Goal: Information Seeking & Learning: Learn about a topic

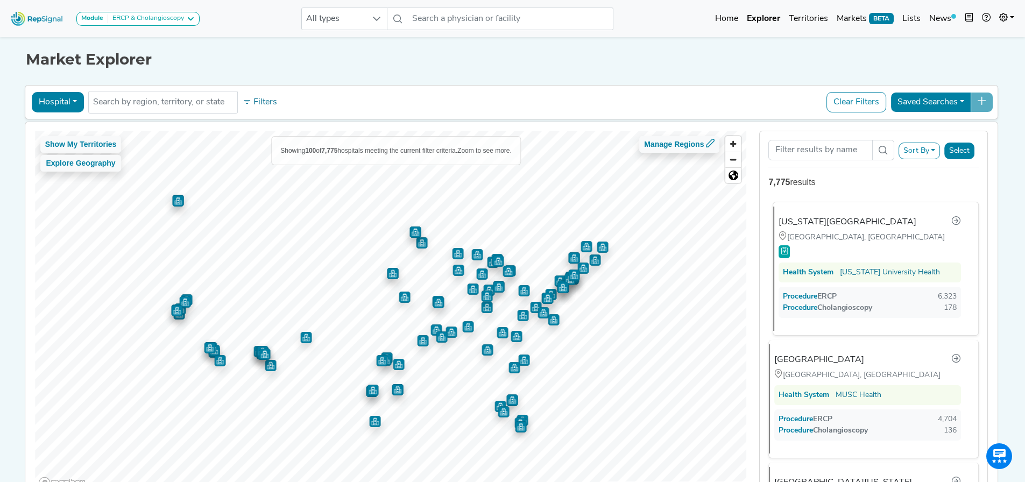
click at [840, 243] on div "[GEOGRAPHIC_DATA], [GEOGRAPHIC_DATA]" at bounding box center [870, 237] width 182 height 12
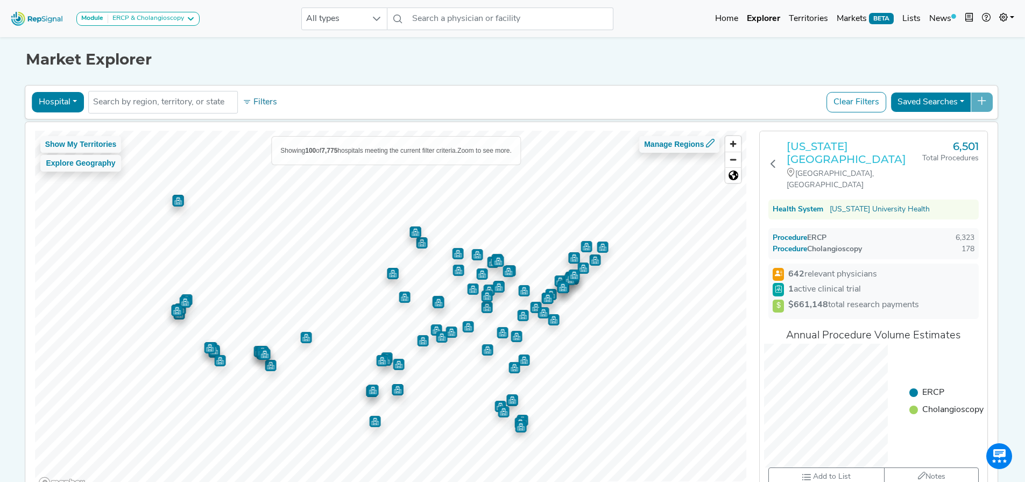
click at [831, 157] on h3 "[US_STATE][GEOGRAPHIC_DATA]" at bounding box center [855, 153] width 136 height 26
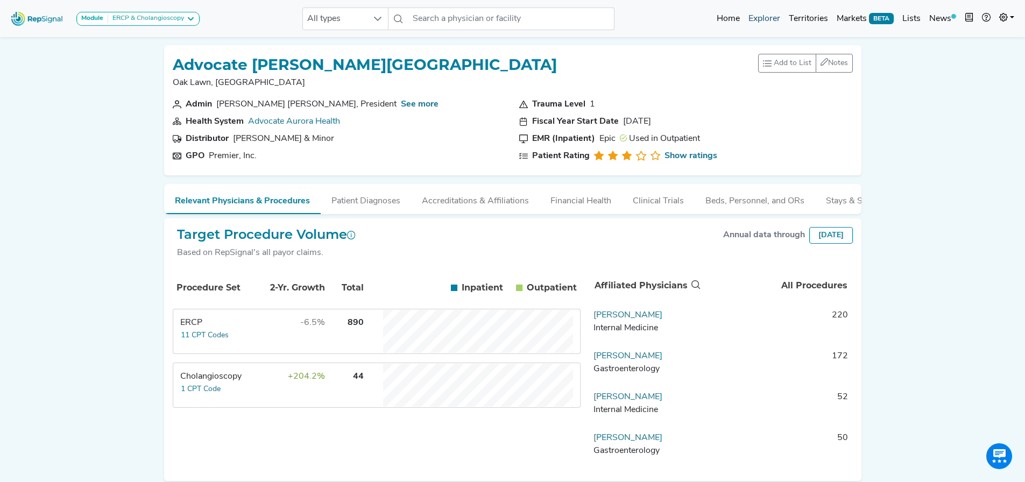
drag, startPoint x: 762, startPoint y: 17, endPoint x: 753, endPoint y: 25, distance: 11.8
click at [762, 17] on link "Explorer" at bounding box center [764, 19] width 40 height 22
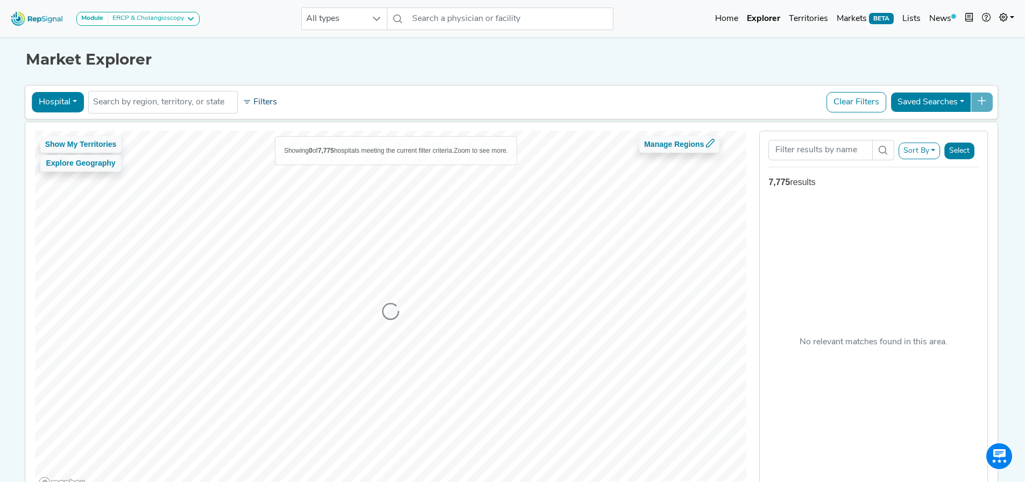
click at [256, 103] on button "Filters" at bounding box center [260, 102] width 40 height 18
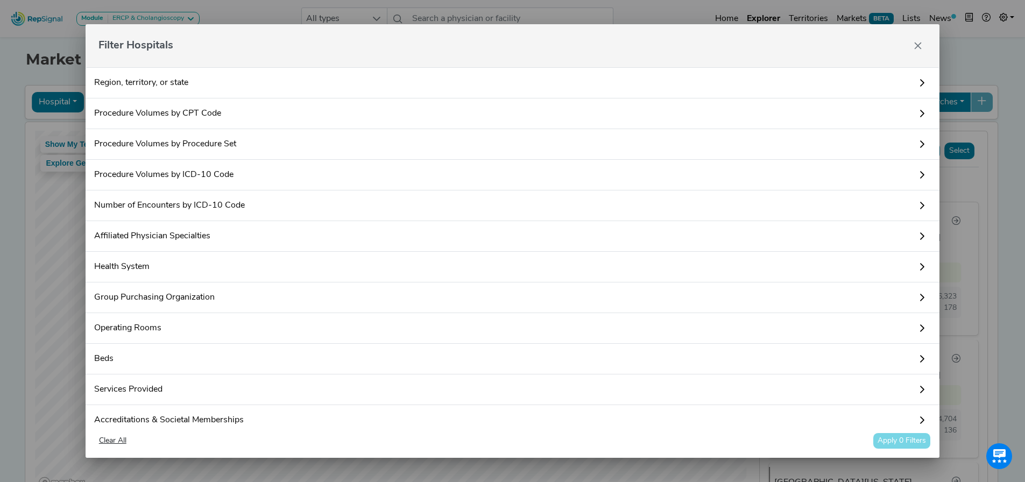
drag, startPoint x: 922, startPoint y: 44, endPoint x: 911, endPoint y: 45, distance: 11.3
click at [922, 44] on icon "Close" at bounding box center [918, 45] width 9 height 9
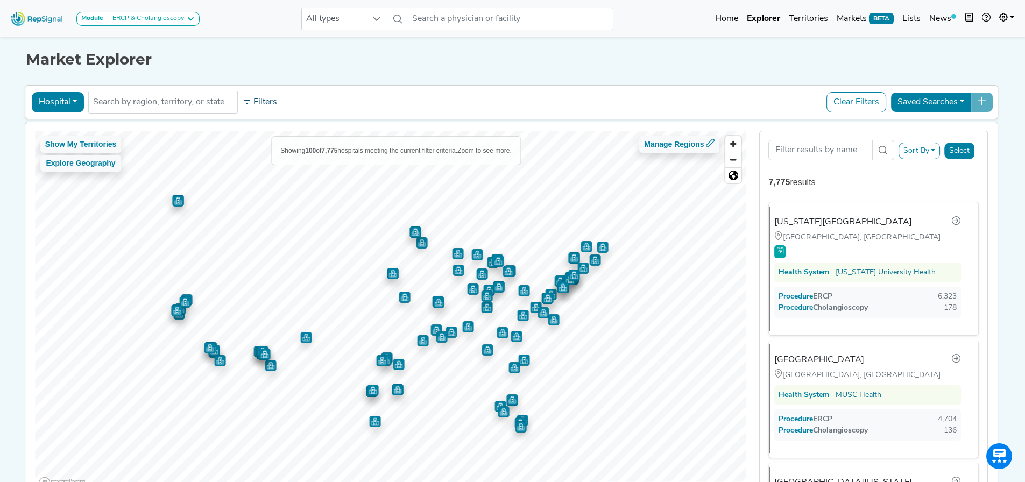
click at [254, 103] on button "Filters" at bounding box center [260, 102] width 40 height 18
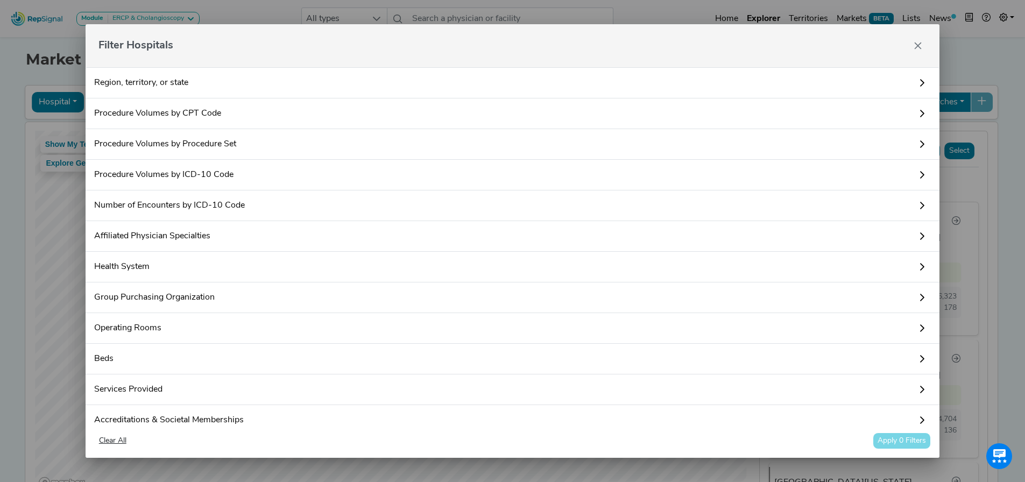
click at [211, 145] on link "Procedure Volumes by Procedure Set" at bounding box center [513, 144] width 854 height 31
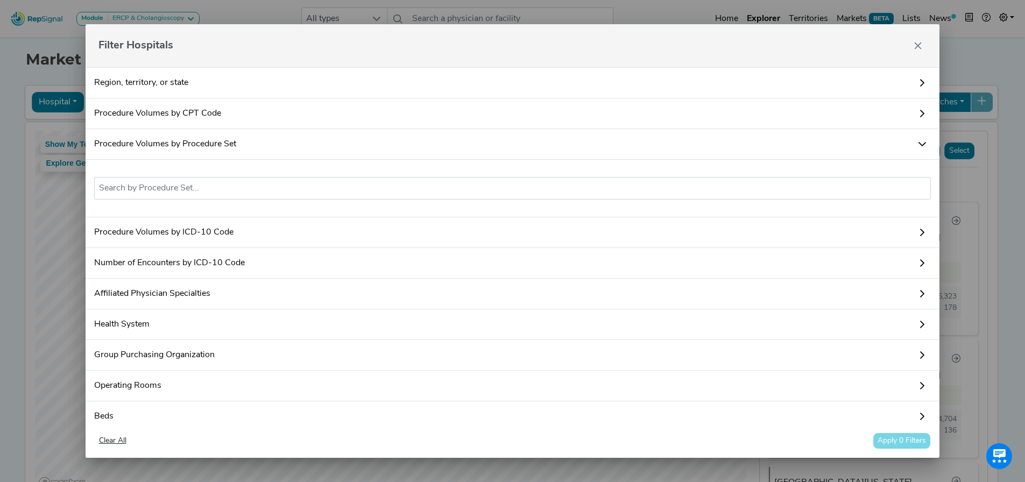
drag, startPoint x: 213, startPoint y: 147, endPoint x: 212, endPoint y: 135, distance: 11.8
click at [212, 146] on link "Procedure Volumes by Procedure Set" at bounding box center [513, 144] width 854 height 31
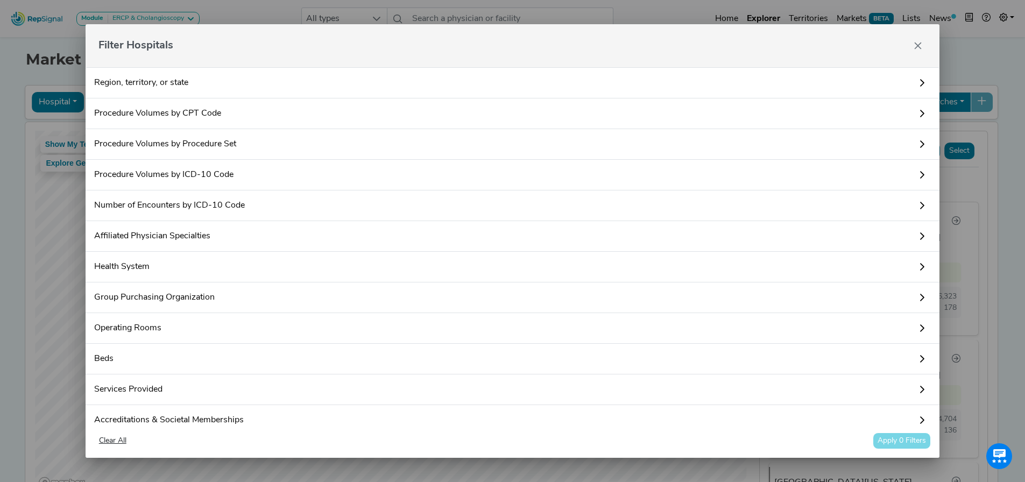
click at [220, 140] on link "Procedure Volumes by Procedure Set" at bounding box center [513, 144] width 854 height 31
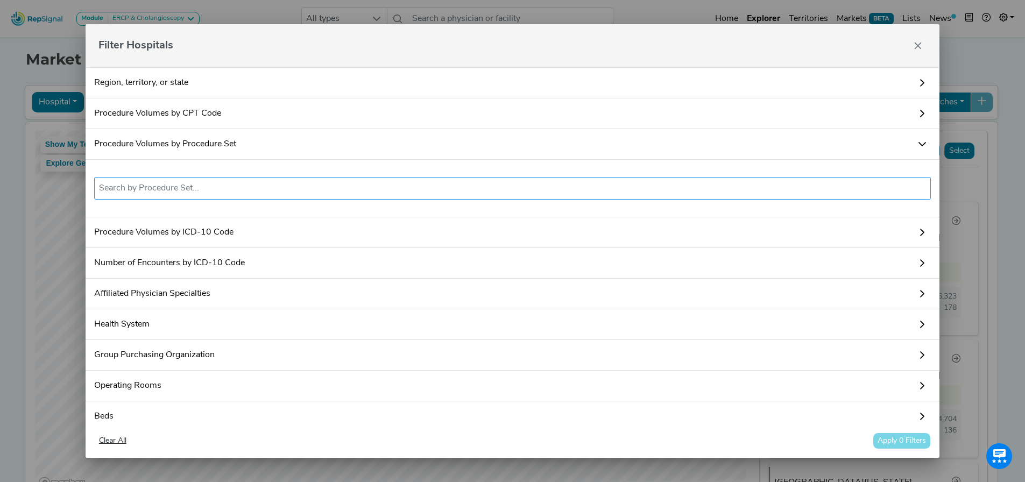
click at [202, 187] on input "text" at bounding box center [513, 188] width 828 height 13
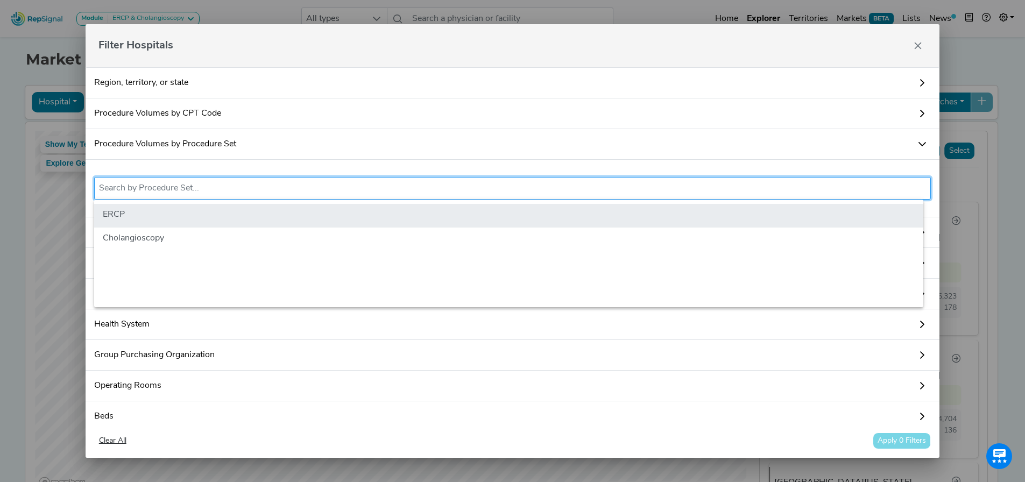
click at [233, 211] on li "ERCP" at bounding box center [508, 216] width 829 height 24
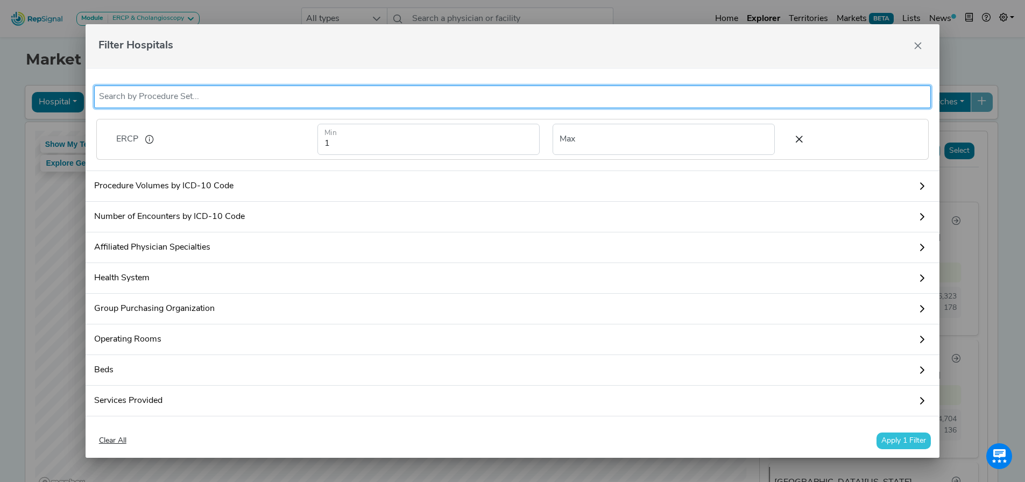
scroll to position [108, 0]
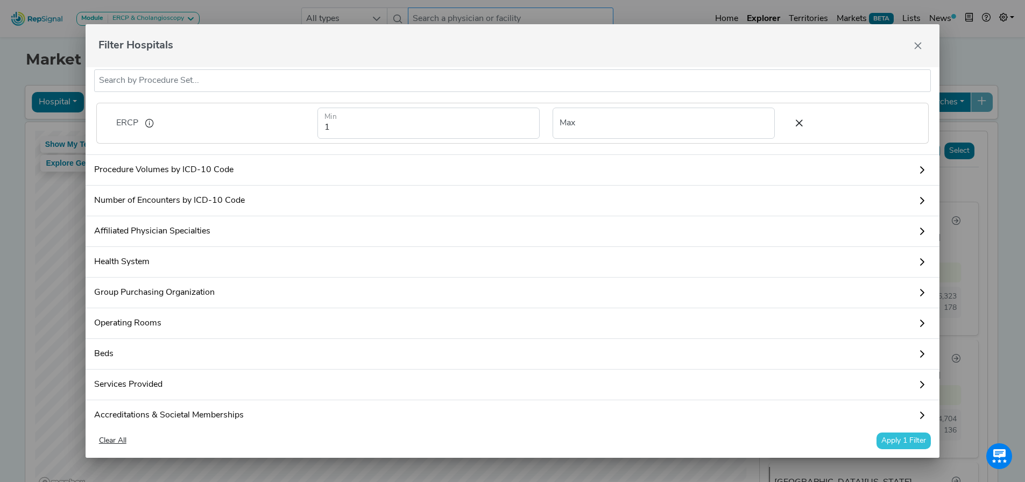
click at [916, 51] on button "Close" at bounding box center [917, 45] width 17 height 17
